Goal: Use online tool/utility: Utilize a website feature to perform a specific function

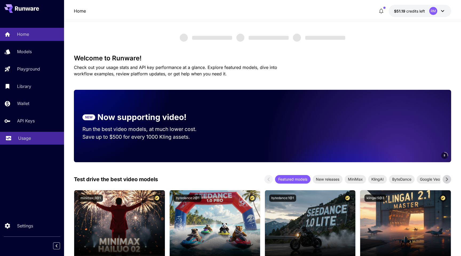
click at [19, 141] on p "Usage" at bounding box center [24, 138] width 13 height 6
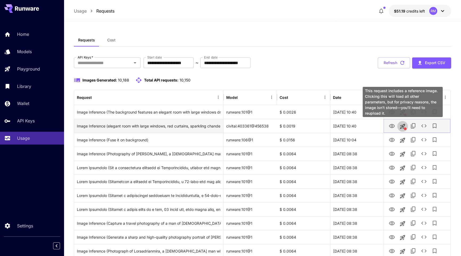
click at [401, 126] on icon "This request includes a reference image. Clicking this will load all other para…" at bounding box center [402, 126] width 6 height 6
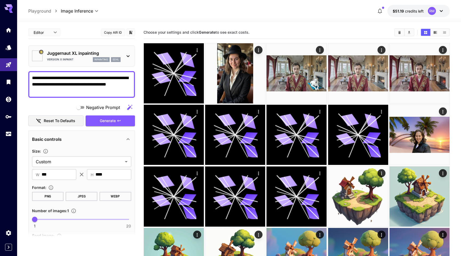
type textarea "**********"
type input "**********"
type input "*******"
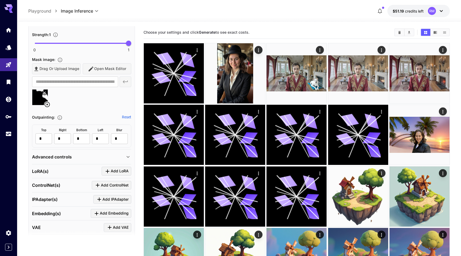
scroll to position [274, 0]
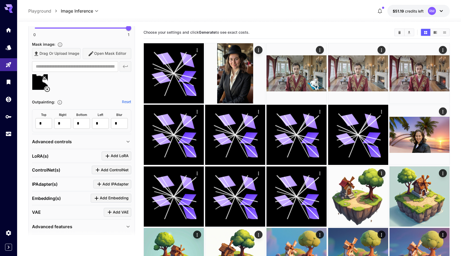
click at [73, 140] on div "Advanced controls" at bounding box center [78, 141] width 93 height 6
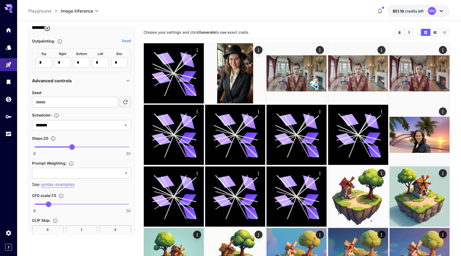
scroll to position [377, 0]
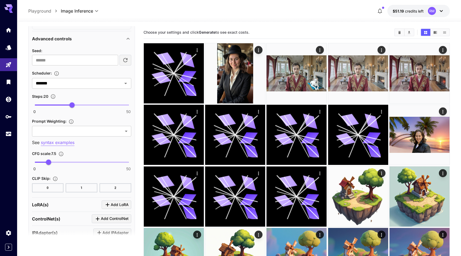
click at [43, 104] on span "0 50 20" at bounding box center [82, 105] width 94 height 8
click at [44, 103] on span "5" at bounding box center [43, 104] width 5 height 5
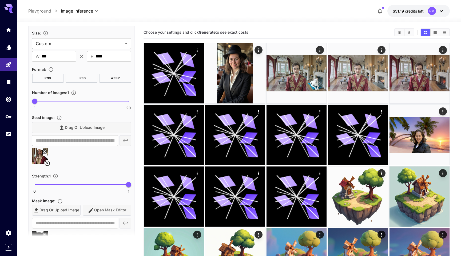
scroll to position [0, 0]
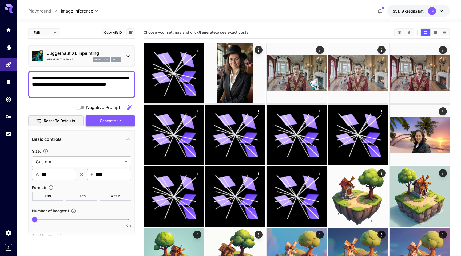
click at [113, 122] on span "Generate" at bounding box center [108, 120] width 16 height 7
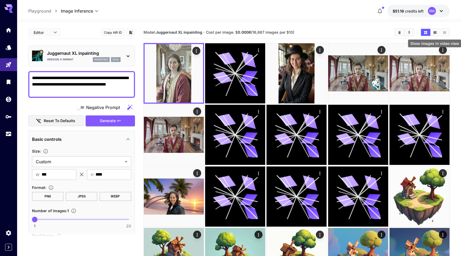
click at [436, 33] on icon "Show images in video view" at bounding box center [435, 32] width 3 height 3
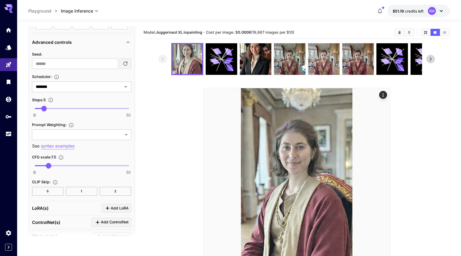
scroll to position [374, 0]
click at [65, 106] on span "0 50 5" at bounding box center [82, 108] width 94 height 8
drag, startPoint x: 65, startPoint y: 106, endPoint x: 71, endPoint y: 106, distance: 5.9
click at [71, 106] on span "20" at bounding box center [71, 107] width 5 height 5
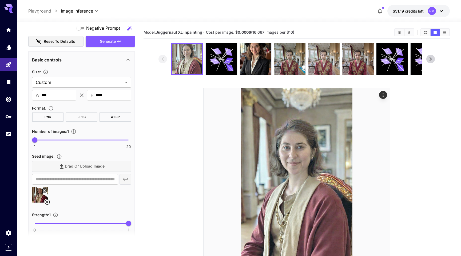
scroll to position [0, 0]
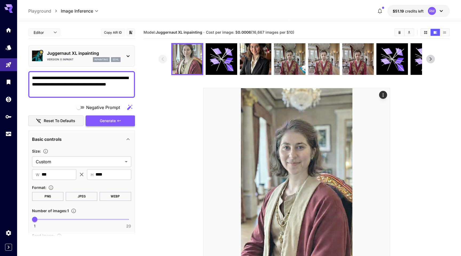
click at [110, 122] on span "Generate" at bounding box center [108, 120] width 16 height 7
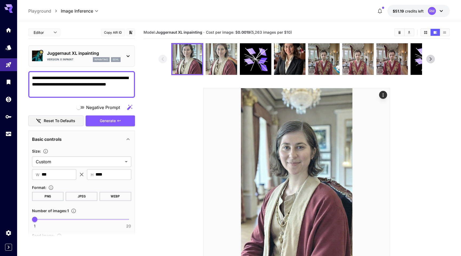
click at [167, 126] on section at bounding box center [297, 159] width 277 height 232
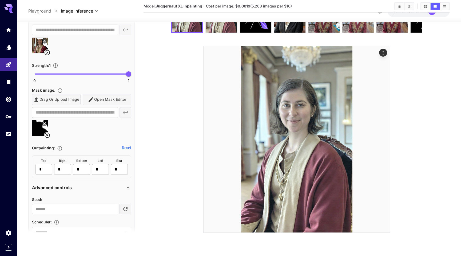
scroll to position [296, 0]
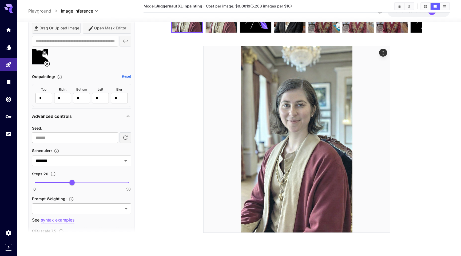
click at [87, 182] on span at bounding box center [82, 182] width 94 height 1
type input "**"
drag, startPoint x: 87, startPoint y: 182, endPoint x: 91, endPoint y: 182, distance: 4.0
click at [91, 182] on span "30" at bounding box center [90, 182] width 5 height 5
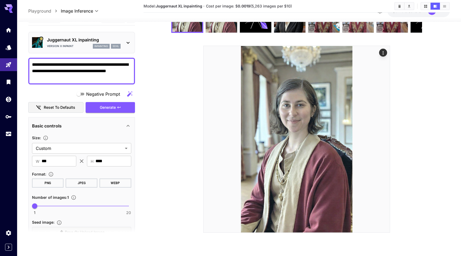
scroll to position [0, 0]
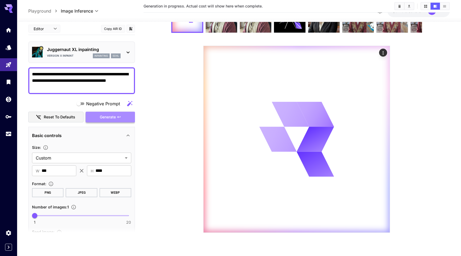
click at [101, 115] on span "Generate" at bounding box center [108, 116] width 16 height 7
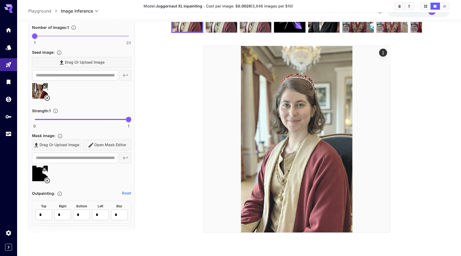
scroll to position [187, 0]
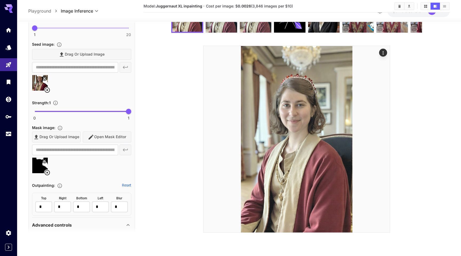
click at [38, 162] on img at bounding box center [39, 164] width 15 height 15
click at [116, 136] on div "Drag or upload image Open Mask Editor" at bounding box center [81, 136] width 99 height 11
click at [47, 171] on icon at bounding box center [47, 172] width 6 height 6
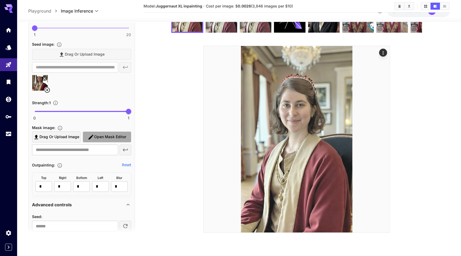
click at [86, 134] on button "Open Mask Editor" at bounding box center [107, 136] width 49 height 11
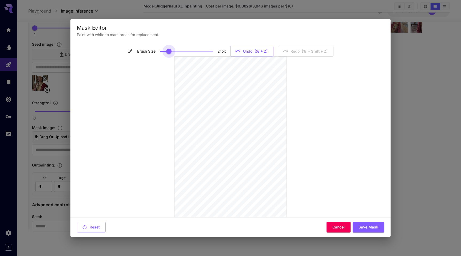
click at [168, 49] on span at bounding box center [186, 51] width 53 height 8
click at [292, 175] on div at bounding box center [230, 150] width 133 height 187
click at [291, 150] on div at bounding box center [230, 150] width 133 height 187
type input "**"
click at [182, 49] on span at bounding box center [186, 51] width 53 height 8
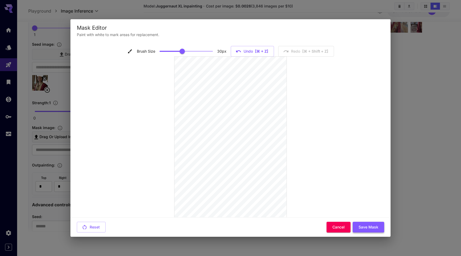
click at [360, 225] on button "Save Mask" at bounding box center [368, 226] width 31 height 11
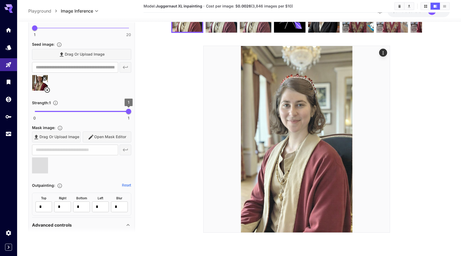
type input "**********"
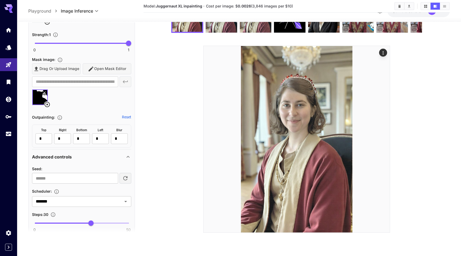
scroll to position [316, 0]
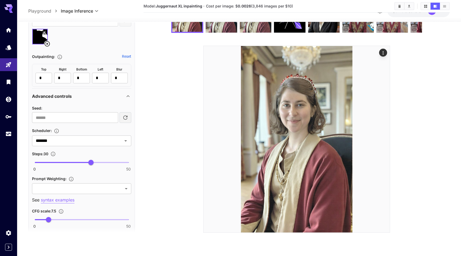
click at [47, 164] on span "0 50 30" at bounding box center [82, 162] width 94 height 8
drag, startPoint x: 47, startPoint y: 164, endPoint x: 51, endPoint y: 164, distance: 3.2
click at [51, 164] on span "8" at bounding box center [49, 162] width 5 height 5
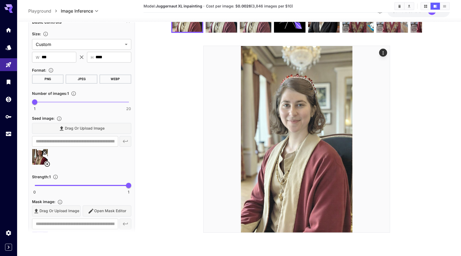
scroll to position [0, 0]
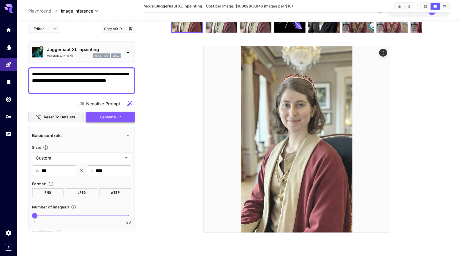
click at [97, 117] on button "Generate" at bounding box center [110, 116] width 49 height 11
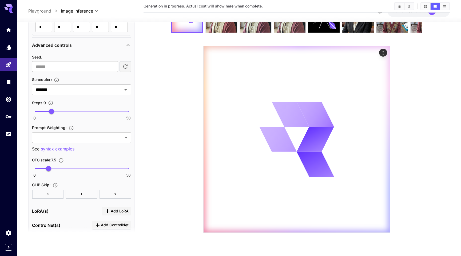
scroll to position [398, 0]
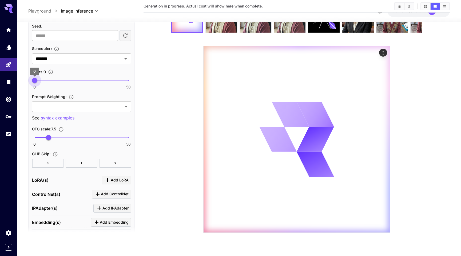
drag, startPoint x: 38, startPoint y: 81, endPoint x: 30, endPoint y: 78, distance: 8.2
click at [35, 78] on span "0 50 0" at bounding box center [82, 80] width 94 height 8
click at [32, 78] on span "0" at bounding box center [34, 80] width 5 height 5
type input "*"
drag, startPoint x: 32, startPoint y: 78, endPoint x: 39, endPoint y: 78, distance: 7.0
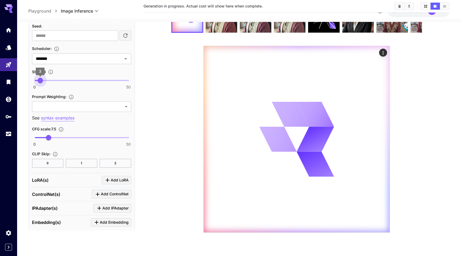
click at [39, 78] on span "3" at bounding box center [40, 80] width 5 height 5
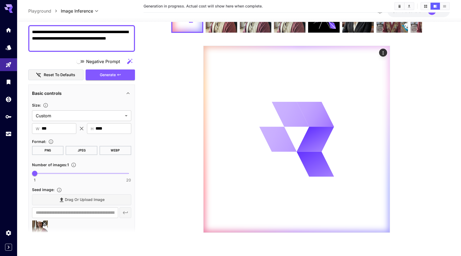
scroll to position [0, 0]
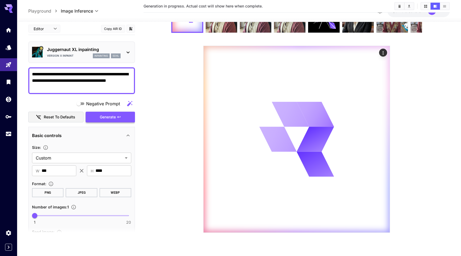
click at [106, 116] on span "Generate" at bounding box center [108, 116] width 16 height 7
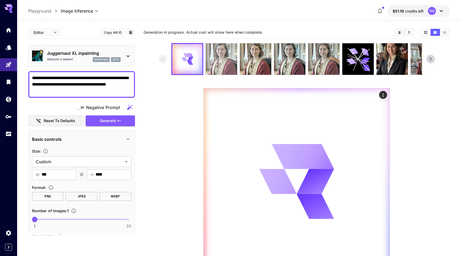
click at [223, 56] on img at bounding box center [221, 58] width 31 height 31
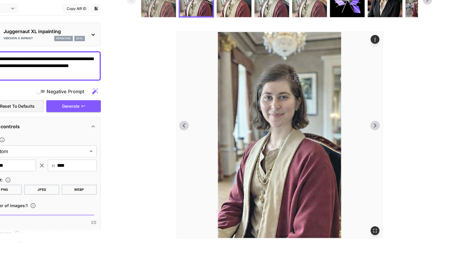
scroll to position [35, 0]
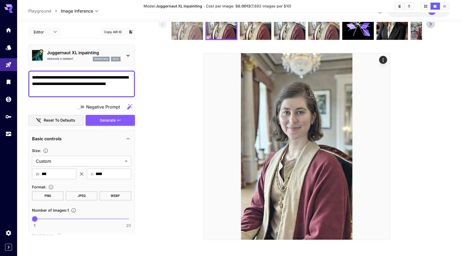
click at [179, 33] on img at bounding box center [187, 23] width 31 height 31
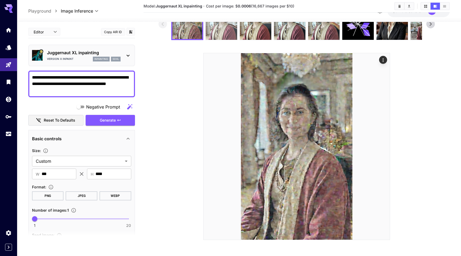
click at [212, 31] on img at bounding box center [221, 23] width 31 height 31
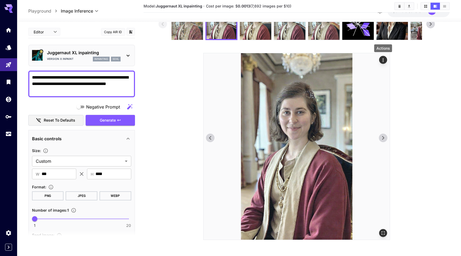
click at [382, 61] on icon "Actions" at bounding box center [383, 59] width 5 height 5
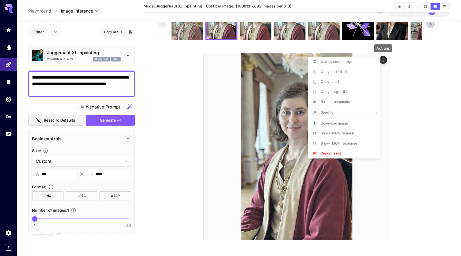
click at [339, 99] on p "Re-use parameters" at bounding box center [337, 101] width 32 height 5
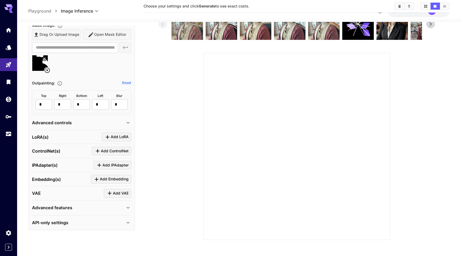
scroll to position [292, 0]
click at [62, 121] on p "Advanced controls" at bounding box center [52, 123] width 40 height 6
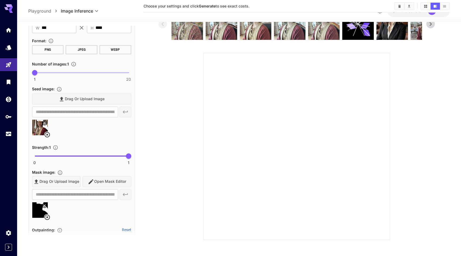
scroll to position [0, 0]
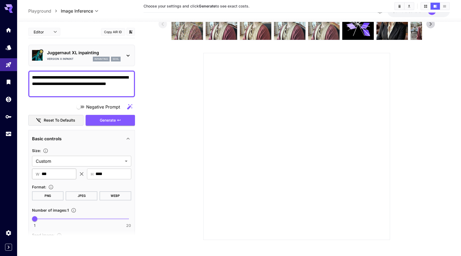
click at [51, 178] on input "***" at bounding box center [59, 173] width 35 height 11
click at [43, 174] on input "***" at bounding box center [59, 173] width 35 height 11
click at [48, 172] on input "***" at bounding box center [59, 173] width 35 height 11
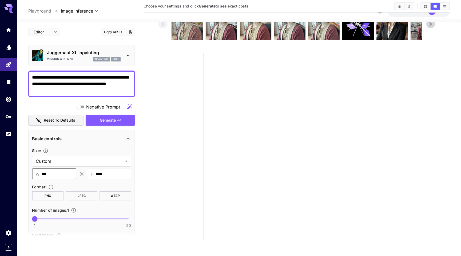
click at [48, 172] on input "***" at bounding box center [59, 173] width 35 height 11
type input "***"
click at [148, 137] on section at bounding box center [297, 124] width 307 height 232
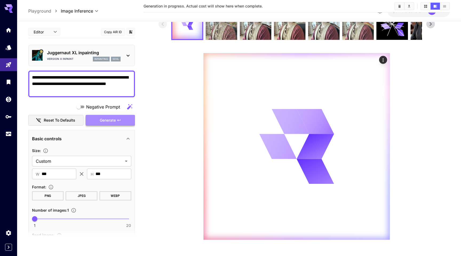
click at [126, 122] on button "Generate" at bounding box center [110, 120] width 49 height 11
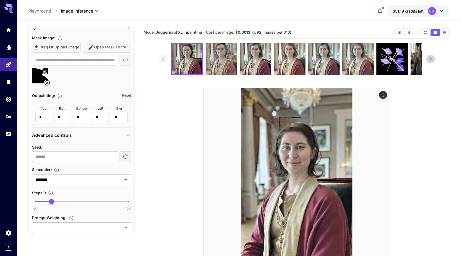
scroll to position [317, 0]
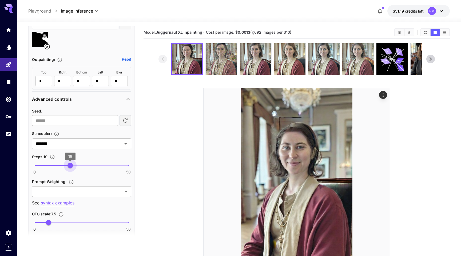
click at [70, 165] on span at bounding box center [82, 165] width 94 height 1
click at [73, 165] on span "20" at bounding box center [71, 165] width 5 height 5
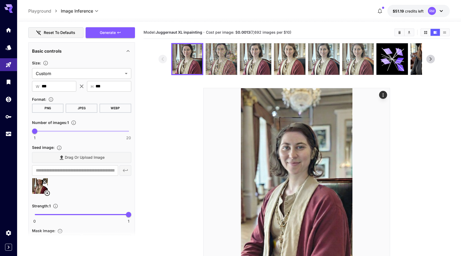
scroll to position [0, 0]
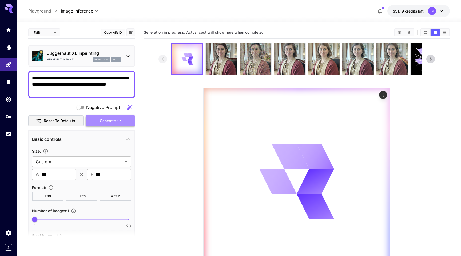
click at [126, 121] on button "Generate" at bounding box center [110, 120] width 49 height 11
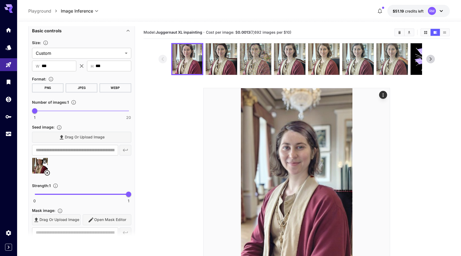
scroll to position [273, 0]
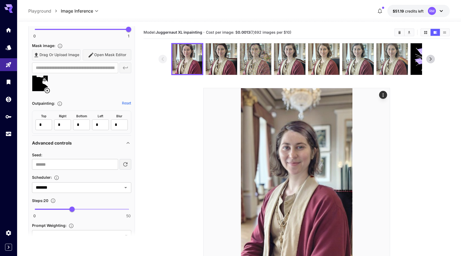
click at [55, 207] on span "0 50 20" at bounding box center [82, 209] width 94 height 8
type input "**"
click at [54, 207] on span "10" at bounding box center [53, 208] width 5 height 5
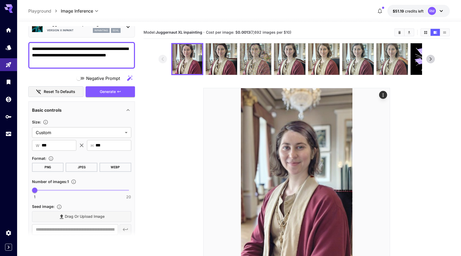
scroll to position [0, 0]
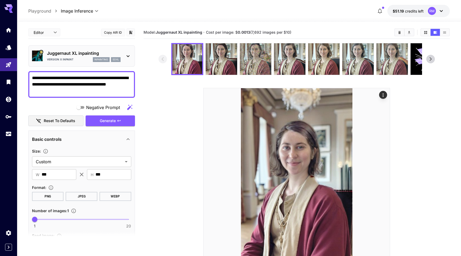
click at [109, 135] on div "Basic controls" at bounding box center [81, 139] width 99 height 13
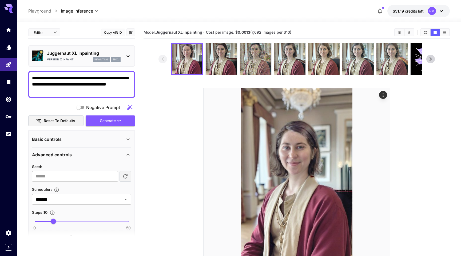
click at [109, 135] on div "Basic controls" at bounding box center [81, 139] width 99 height 13
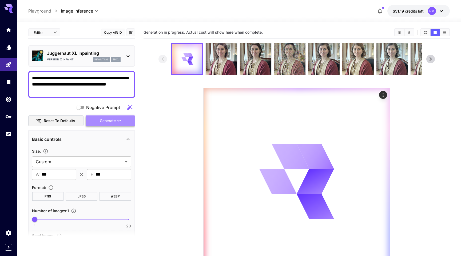
click at [117, 122] on icon "button" at bounding box center [119, 120] width 4 height 4
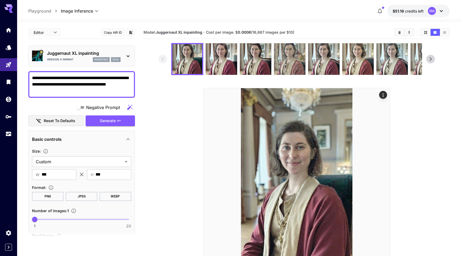
click at [56, 217] on span "1 20 1" at bounding box center [82, 219] width 94 height 8
type input "*"
drag, startPoint x: 56, startPoint y: 217, endPoint x: 50, endPoint y: 217, distance: 5.3
click at [50, 217] on span "4" at bounding box center [49, 218] width 5 height 5
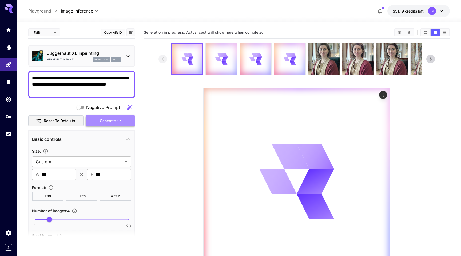
click at [116, 125] on button "Generate" at bounding box center [110, 120] width 49 height 11
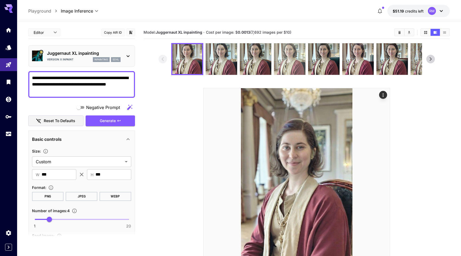
click at [294, 59] on img at bounding box center [289, 58] width 31 height 31
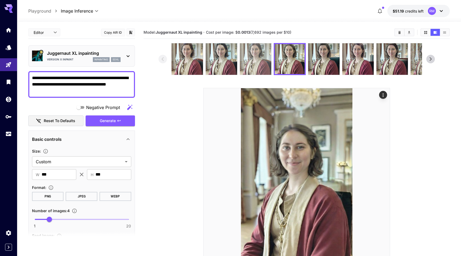
click at [259, 59] on img at bounding box center [255, 58] width 31 height 31
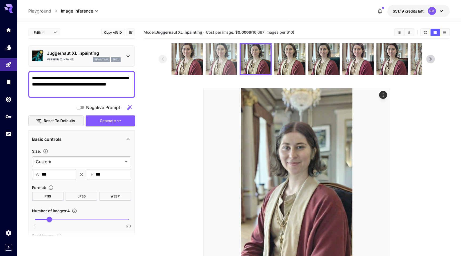
click at [230, 58] on img at bounding box center [221, 58] width 31 height 31
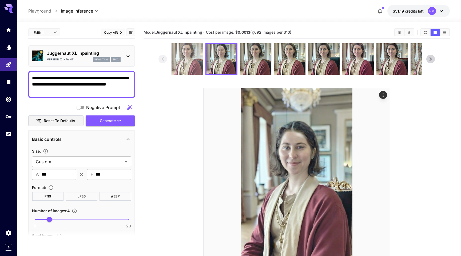
click at [192, 58] on img at bounding box center [187, 58] width 31 height 31
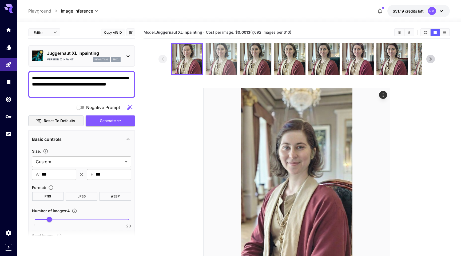
click at [219, 60] on img at bounding box center [221, 58] width 31 height 31
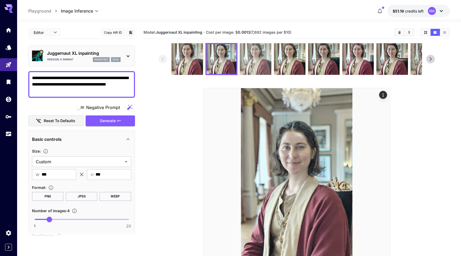
click at [251, 59] on img at bounding box center [255, 58] width 31 height 31
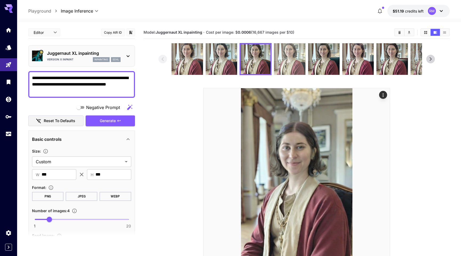
click at [280, 59] on img at bounding box center [289, 58] width 31 height 31
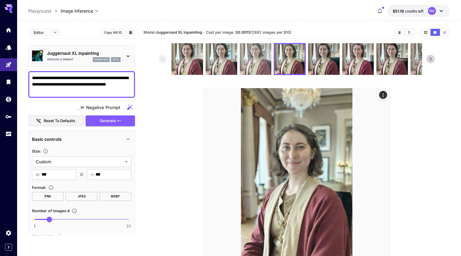
click at [257, 56] on img at bounding box center [255, 58] width 31 height 31
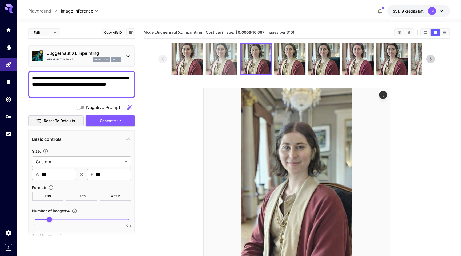
click at [232, 61] on img at bounding box center [221, 58] width 31 height 31
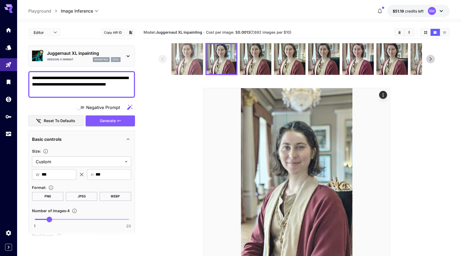
click at [201, 61] on img at bounding box center [187, 58] width 31 height 31
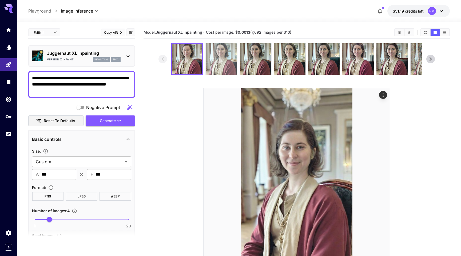
click at [220, 61] on img at bounding box center [221, 58] width 31 height 31
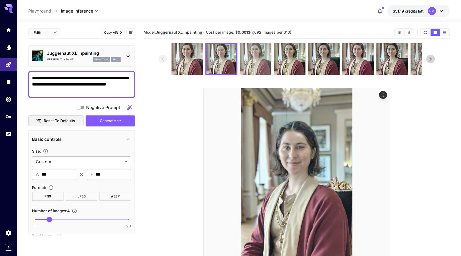
click at [257, 58] on img at bounding box center [255, 58] width 31 height 31
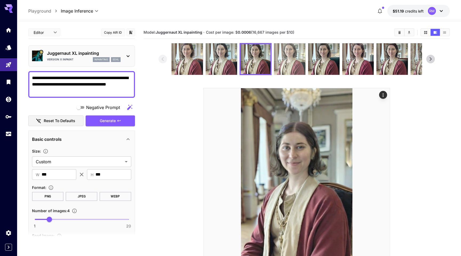
click at [278, 58] on img at bounding box center [289, 58] width 31 height 31
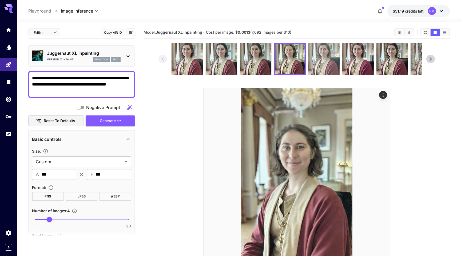
click at [323, 56] on img at bounding box center [323, 58] width 31 height 31
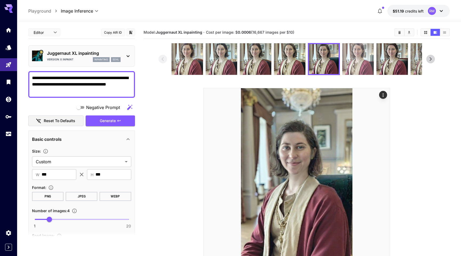
click at [356, 58] on img at bounding box center [357, 58] width 31 height 31
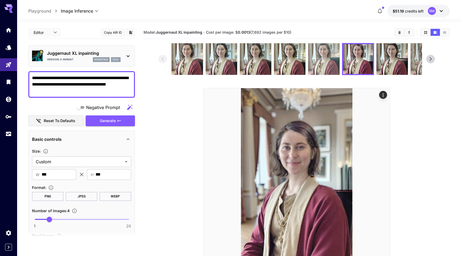
click at [332, 61] on img at bounding box center [323, 58] width 31 height 31
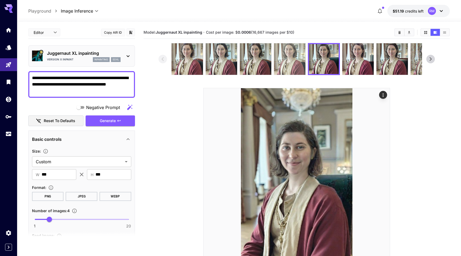
click at [288, 59] on img at bounding box center [289, 58] width 31 height 31
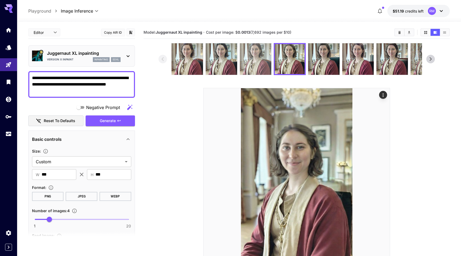
click at [254, 61] on img at bounding box center [255, 58] width 31 height 31
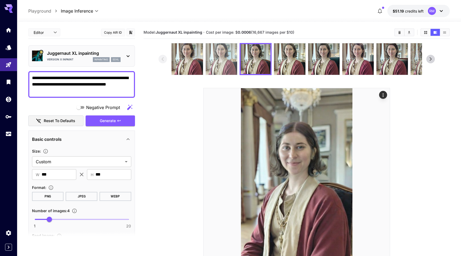
click at [219, 59] on img at bounding box center [221, 58] width 31 height 31
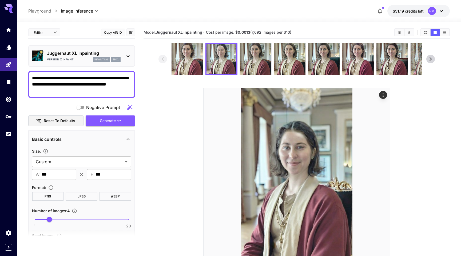
click at [169, 58] on div at bounding box center [297, 59] width 277 height 32
click at [179, 59] on img at bounding box center [187, 58] width 31 height 31
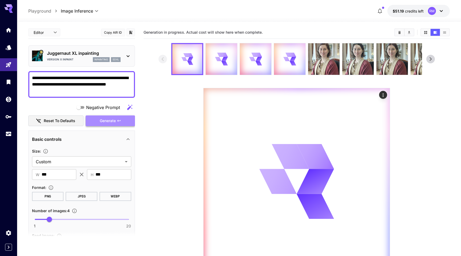
click at [108, 121] on span "Generate" at bounding box center [108, 120] width 16 height 7
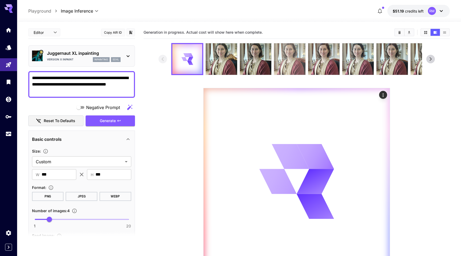
click at [290, 62] on img at bounding box center [289, 58] width 31 height 31
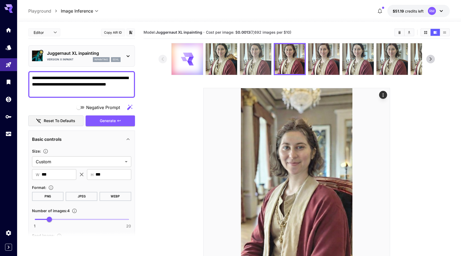
click at [251, 56] on img at bounding box center [255, 58] width 31 height 31
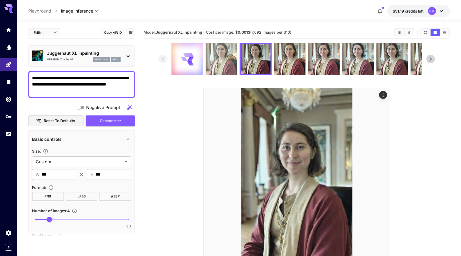
click at [217, 54] on img at bounding box center [221, 58] width 31 height 31
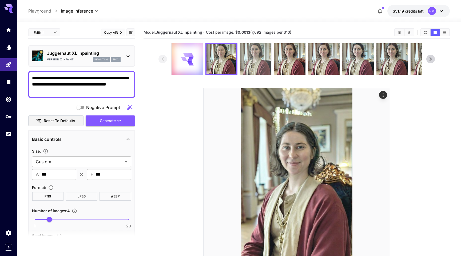
click at [250, 54] on img at bounding box center [255, 58] width 31 height 31
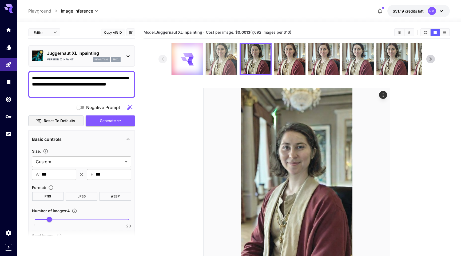
click at [227, 58] on img at bounding box center [221, 58] width 31 height 31
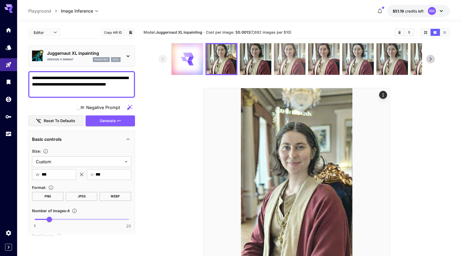
click at [296, 58] on img at bounding box center [289, 58] width 31 height 31
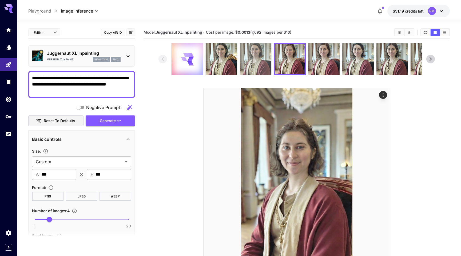
click at [261, 54] on img at bounding box center [255, 58] width 31 height 31
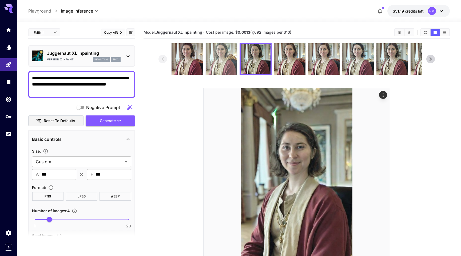
click at [227, 55] on img at bounding box center [221, 58] width 31 height 31
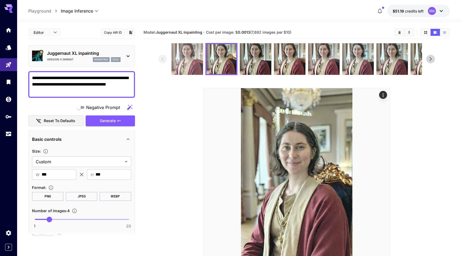
click at [190, 56] on img at bounding box center [187, 58] width 31 height 31
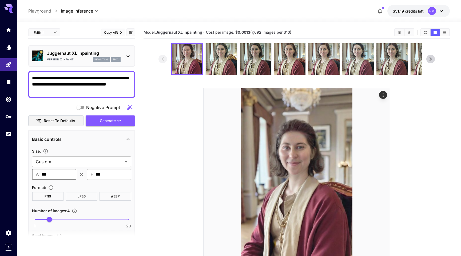
click at [45, 175] on input "***" at bounding box center [59, 174] width 35 height 11
click at [50, 173] on input "***" at bounding box center [59, 174] width 35 height 11
paste input "***"
paste input "text"
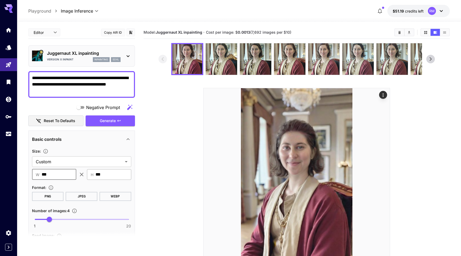
type input "***"
click at [108, 174] on input "***" at bounding box center [114, 174] width 36 height 11
click at [126, 116] on button "Generate" at bounding box center [110, 120] width 49 height 11
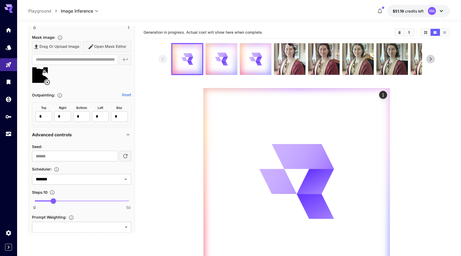
scroll to position [311, 0]
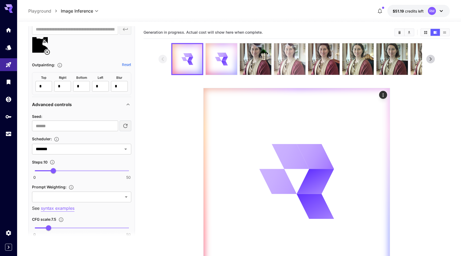
click at [283, 60] on img at bounding box center [289, 58] width 31 height 31
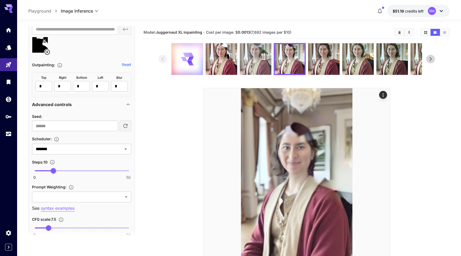
click at [251, 62] on img at bounding box center [255, 58] width 31 height 31
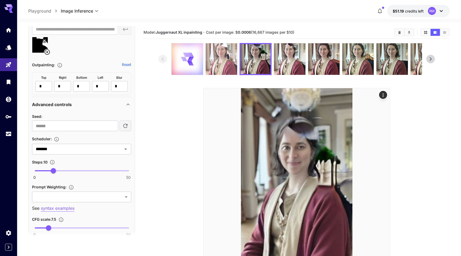
click at [220, 62] on img at bounding box center [221, 58] width 31 height 31
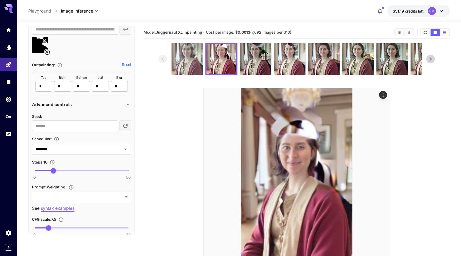
click at [182, 64] on img at bounding box center [187, 58] width 31 height 31
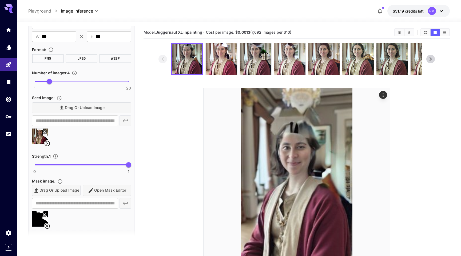
scroll to position [0, 0]
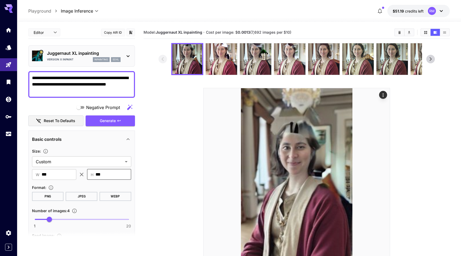
click at [122, 177] on input "***" at bounding box center [114, 174] width 36 height 11
type input "*****"
type input "******"
type input "****"
type input "***"
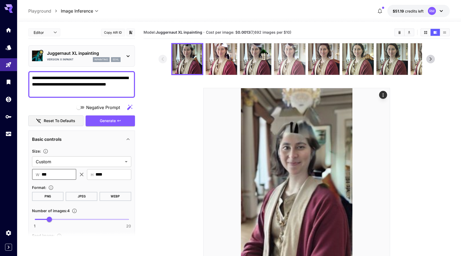
click at [286, 64] on img at bounding box center [289, 58] width 31 height 31
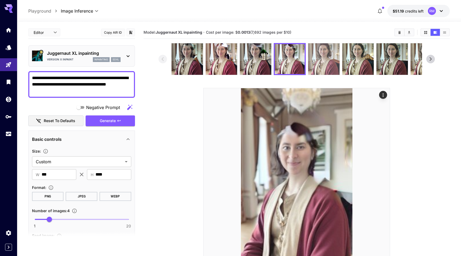
click at [338, 61] on img at bounding box center [323, 58] width 31 height 31
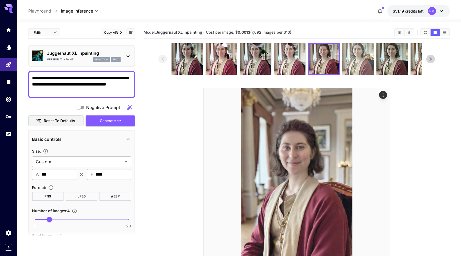
click at [355, 58] on img at bounding box center [357, 58] width 31 height 31
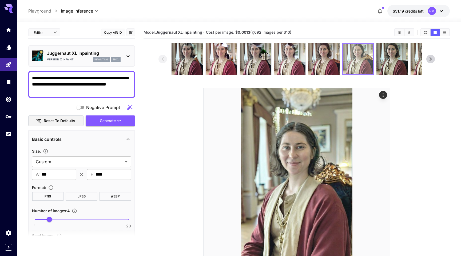
click at [372, 58] on img at bounding box center [358, 59] width 30 height 30
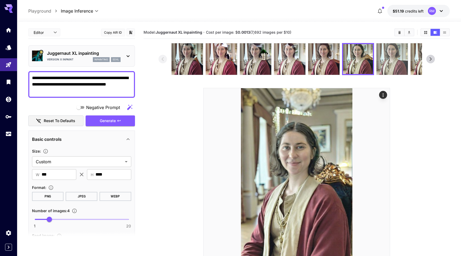
click at [389, 58] on img at bounding box center [392, 58] width 31 height 31
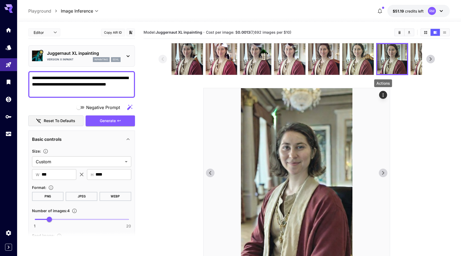
click at [383, 93] on icon "Actions" at bounding box center [383, 94] width 1 height 3
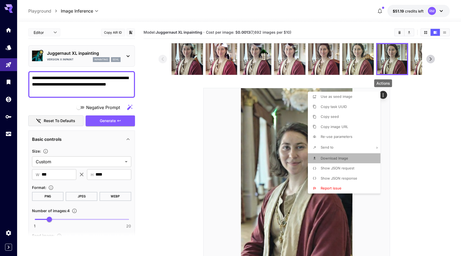
click at [347, 157] on span "Download Image" at bounding box center [334, 158] width 27 height 4
click at [163, 146] on div at bounding box center [230, 128] width 461 height 256
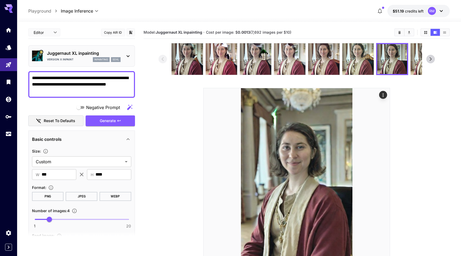
click at [91, 55] on p "Juggernaut XL inpainting" at bounding box center [84, 53] width 74 height 6
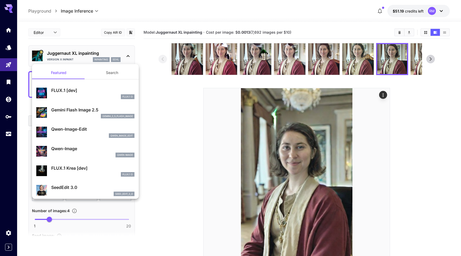
click at [72, 99] on div "FLUX.1 D" at bounding box center [92, 96] width 83 height 5
type input "**"
type input "***"
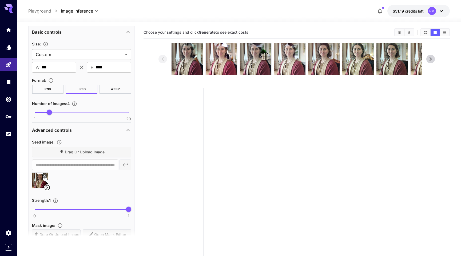
scroll to position [118, 0]
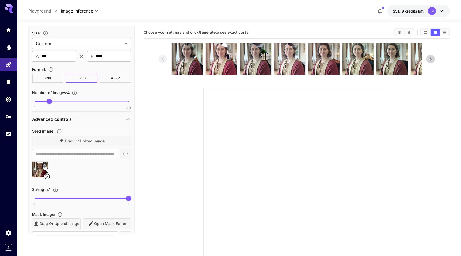
click at [49, 175] on icon at bounding box center [47, 176] width 6 height 6
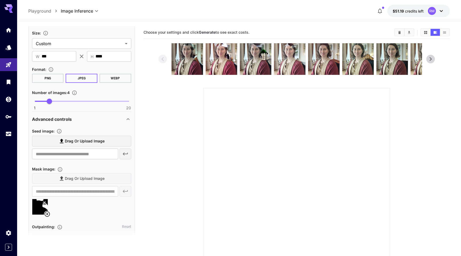
click at [102, 142] on span "Drag or upload image" at bounding box center [85, 141] width 40 height 7
click at [0, 0] on input "Drag or upload image" at bounding box center [0, 0] width 0 height 0
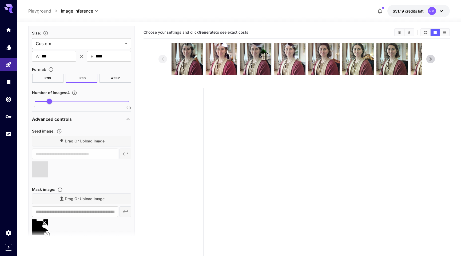
type input "**********"
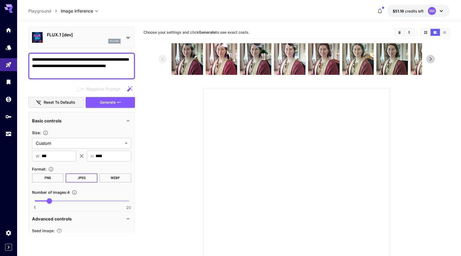
scroll to position [0, 0]
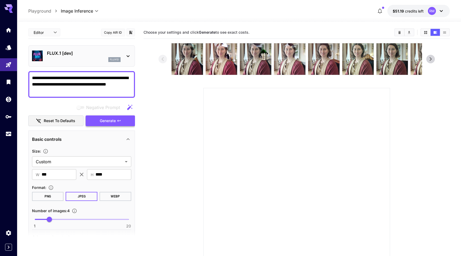
click at [104, 121] on span "Generate" at bounding box center [108, 120] width 16 height 7
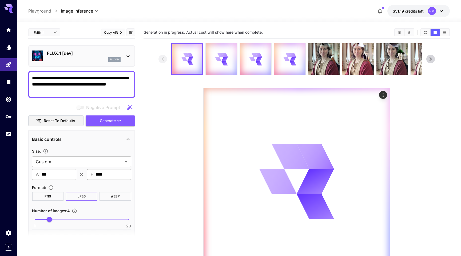
click at [104, 174] on input "****" at bounding box center [114, 174] width 36 height 11
click at [88, 160] on body "**********" at bounding box center [230, 149] width 461 height 298
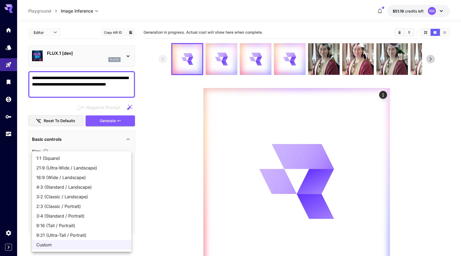
click at [81, 217] on span "3:4 (Standard / Portrait)" at bounding box center [81, 215] width 91 height 6
type input "**********"
type input "***"
type input "****"
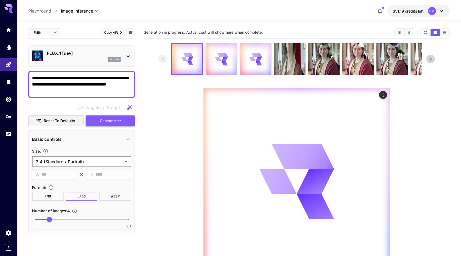
click at [100, 122] on span "Generate" at bounding box center [108, 120] width 16 height 7
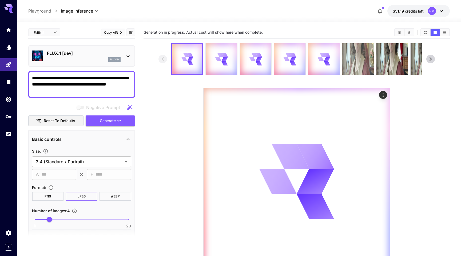
click at [362, 67] on img at bounding box center [357, 58] width 31 height 31
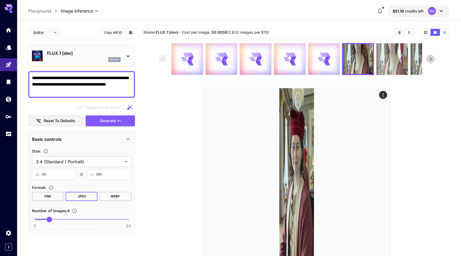
click at [395, 60] on img at bounding box center [392, 58] width 31 height 31
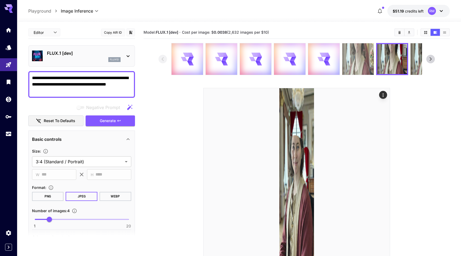
click at [372, 60] on img at bounding box center [357, 58] width 31 height 31
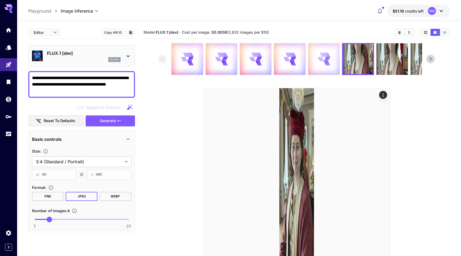
click at [332, 60] on div at bounding box center [323, 58] width 31 height 31
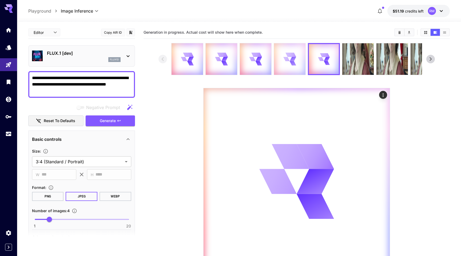
click at [295, 59] on icon at bounding box center [289, 59] width 13 height 13
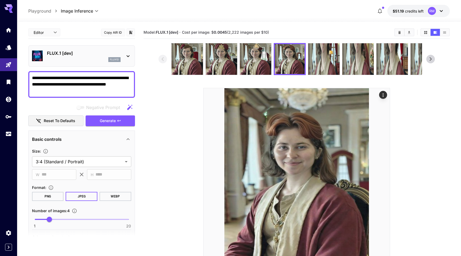
click at [260, 64] on img at bounding box center [255, 58] width 31 height 31
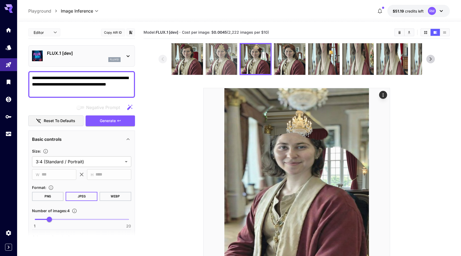
click at [225, 64] on img at bounding box center [221, 58] width 31 height 31
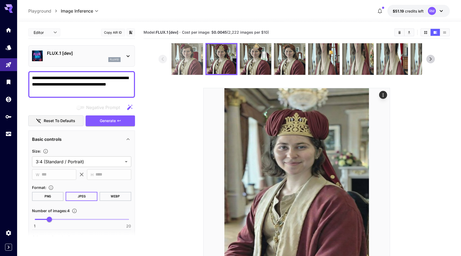
click at [185, 62] on img at bounding box center [187, 58] width 31 height 31
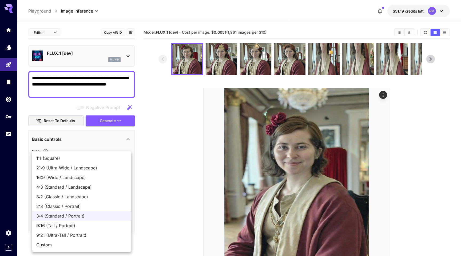
click at [81, 163] on body "**********" at bounding box center [230, 149] width 461 height 298
click at [69, 222] on span "9:16 (Tall / Portrait)" at bounding box center [81, 225] width 91 height 6
type input "**********"
type input "***"
type input "****"
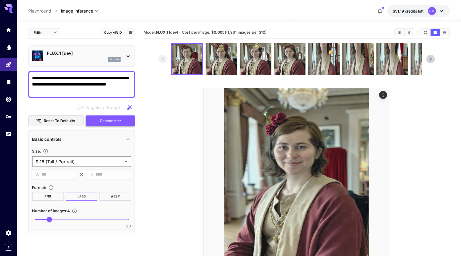
click at [113, 120] on span "Generate" at bounding box center [108, 120] width 16 height 7
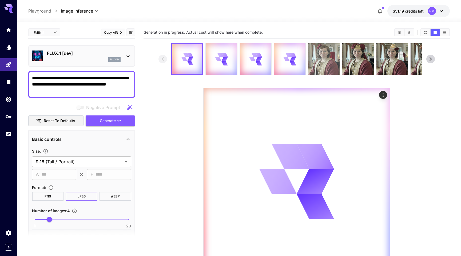
click at [329, 58] on img at bounding box center [323, 58] width 31 height 31
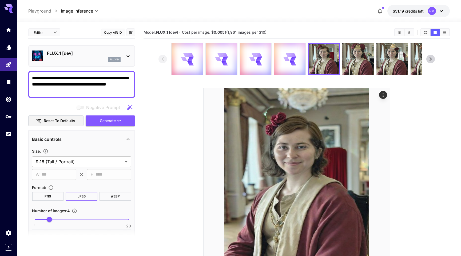
click at [433, 53] on div at bounding box center [297, 59] width 277 height 32
click at [430, 58] on icon at bounding box center [431, 59] width 8 height 8
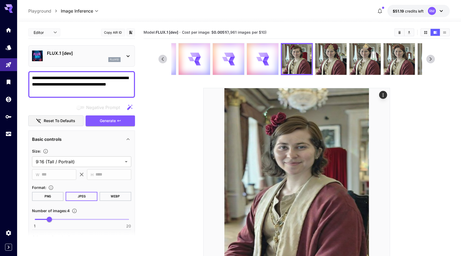
click at [430, 58] on icon at bounding box center [431, 59] width 8 height 8
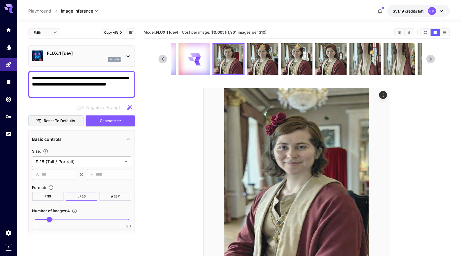
click at [430, 58] on icon at bounding box center [431, 59] width 8 height 8
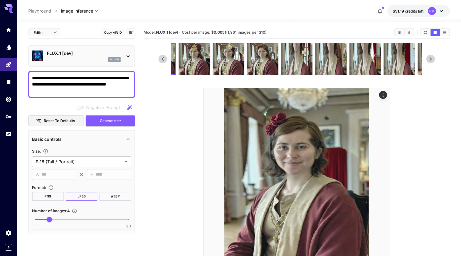
click at [430, 58] on icon at bounding box center [431, 59] width 8 height 8
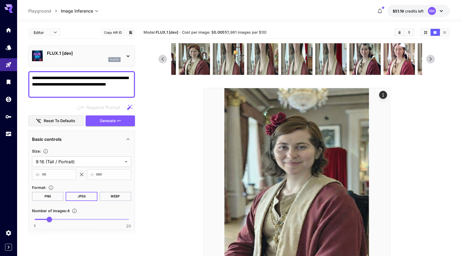
click at [430, 58] on icon at bounding box center [431, 59] width 8 height 8
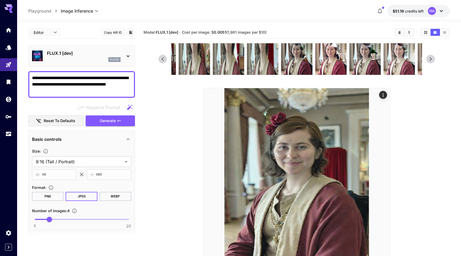
click at [430, 58] on icon at bounding box center [431, 59] width 8 height 8
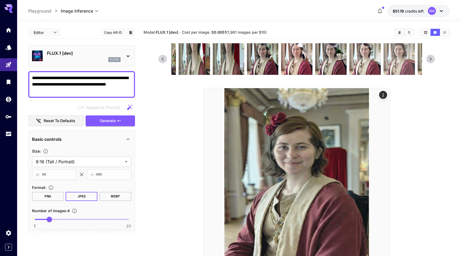
click at [397, 66] on img at bounding box center [398, 58] width 31 height 31
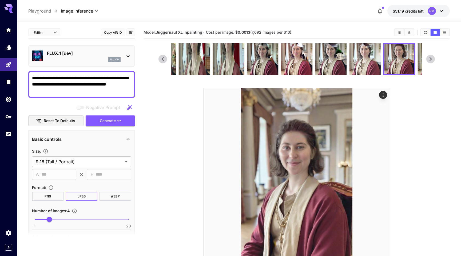
click at [433, 60] on icon at bounding box center [431, 59] width 8 height 8
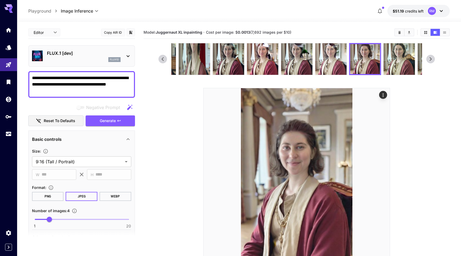
click at [433, 60] on icon at bounding box center [431, 59] width 8 height 8
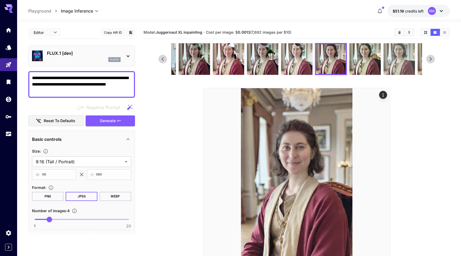
click at [397, 59] on img at bounding box center [398, 58] width 31 height 31
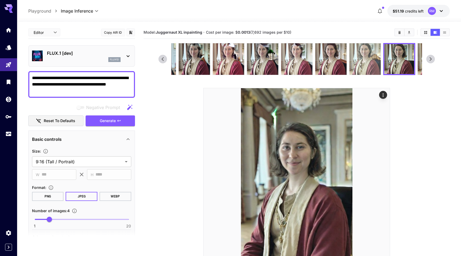
click at [369, 62] on img at bounding box center [364, 58] width 31 height 31
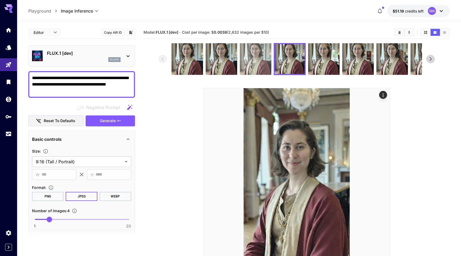
click at [246, 58] on img at bounding box center [255, 58] width 31 height 31
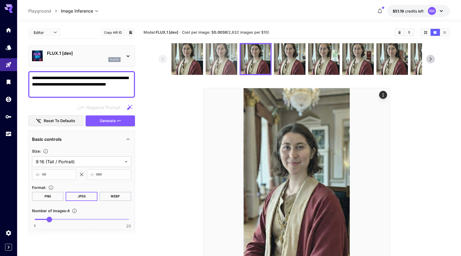
click at [220, 58] on img at bounding box center [221, 58] width 31 height 31
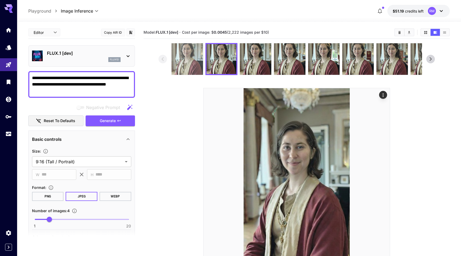
click at [195, 62] on img at bounding box center [187, 58] width 31 height 31
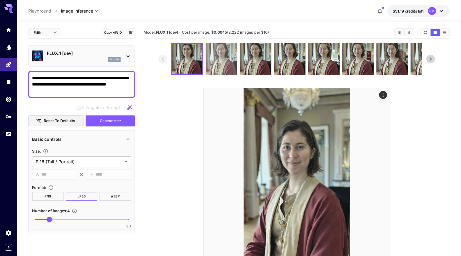
click at [209, 62] on img at bounding box center [221, 58] width 31 height 31
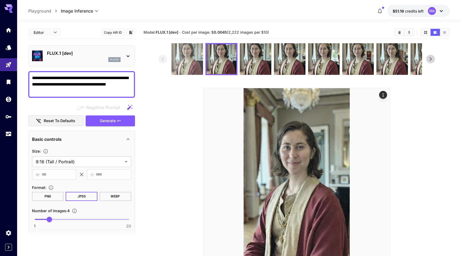
click at [187, 63] on img at bounding box center [187, 58] width 31 height 31
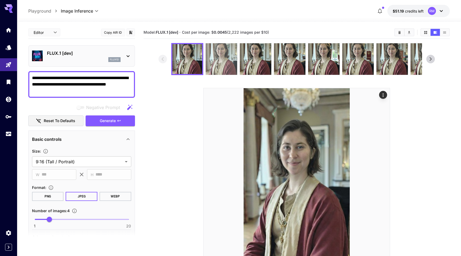
click at [220, 62] on img at bounding box center [221, 58] width 31 height 31
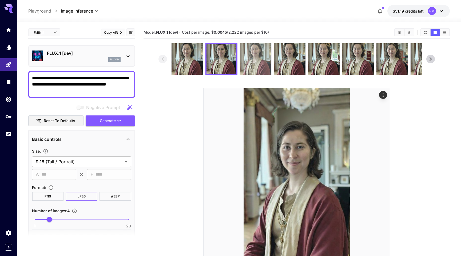
click at [247, 56] on img at bounding box center [255, 58] width 31 height 31
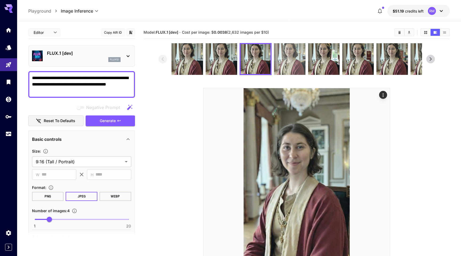
click at [274, 56] on div at bounding box center [290, 59] width 32 height 32
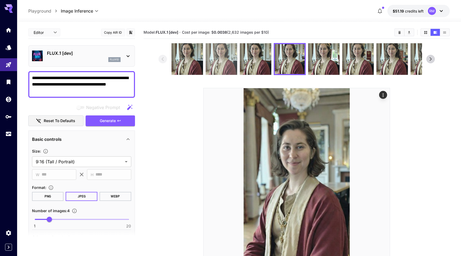
click at [234, 59] on img at bounding box center [221, 58] width 31 height 31
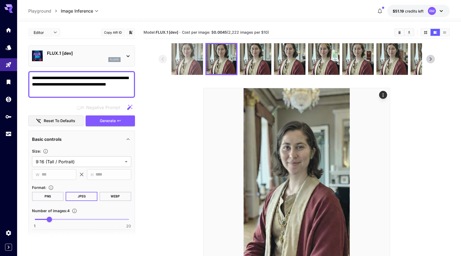
click at [203, 63] on img at bounding box center [187, 58] width 31 height 31
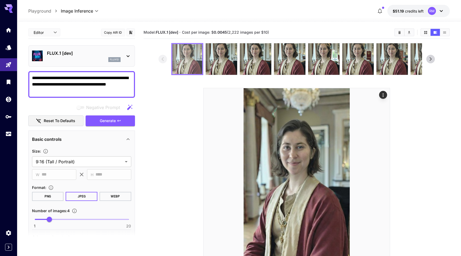
click at [177, 64] on img at bounding box center [187, 59] width 30 height 30
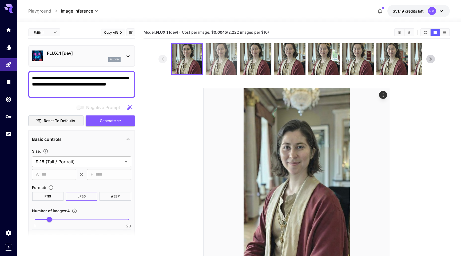
click at [217, 64] on img at bounding box center [221, 58] width 31 height 31
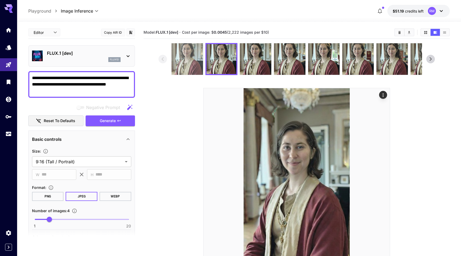
click at [180, 64] on img at bounding box center [187, 58] width 31 height 31
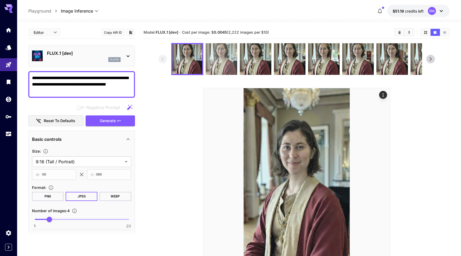
click at [220, 64] on img at bounding box center [221, 58] width 31 height 31
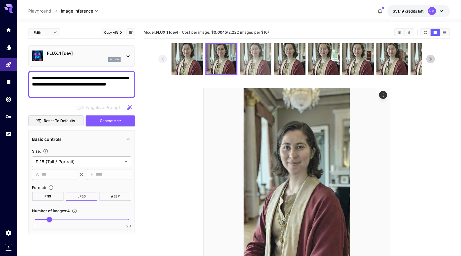
click at [251, 59] on img at bounding box center [255, 58] width 31 height 31
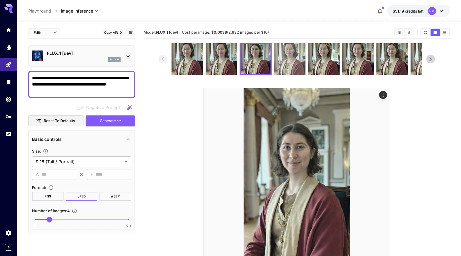
click at [294, 57] on img at bounding box center [289, 58] width 31 height 31
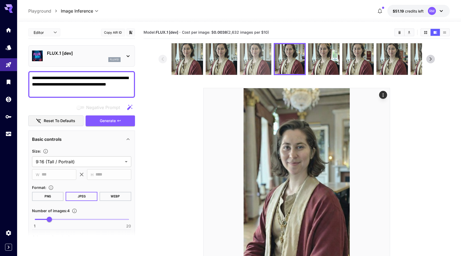
click at [254, 60] on img at bounding box center [255, 58] width 31 height 31
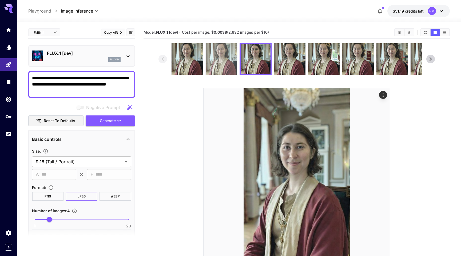
click at [224, 61] on img at bounding box center [221, 58] width 31 height 31
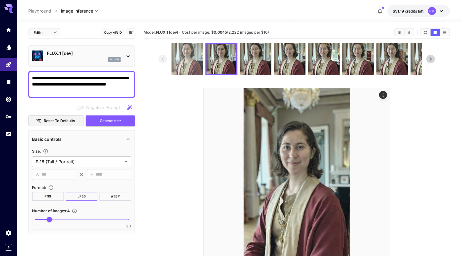
click at [187, 62] on img at bounding box center [187, 58] width 31 height 31
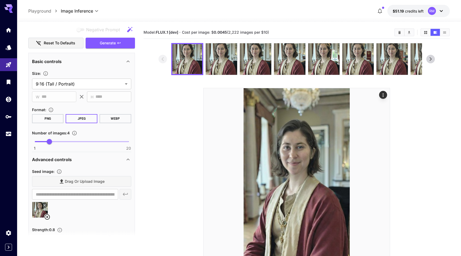
scroll to position [127, 0]
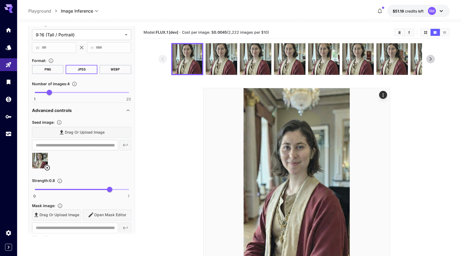
click at [173, 150] on section at bounding box center [297, 159] width 277 height 232
